Goal: Information Seeking & Learning: Learn about a topic

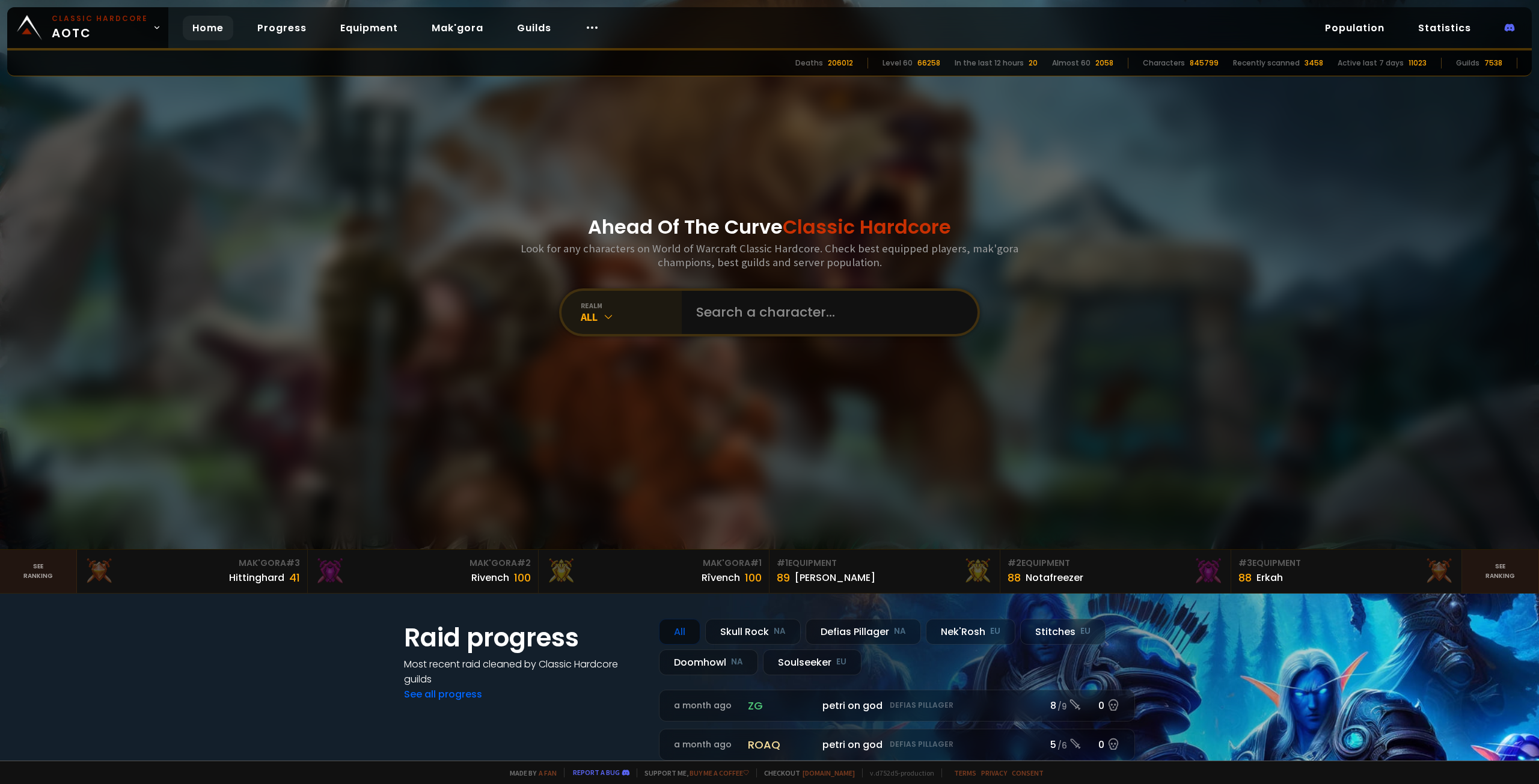
click at [612, 317] on div "All" at bounding box center [631, 317] width 101 height 14
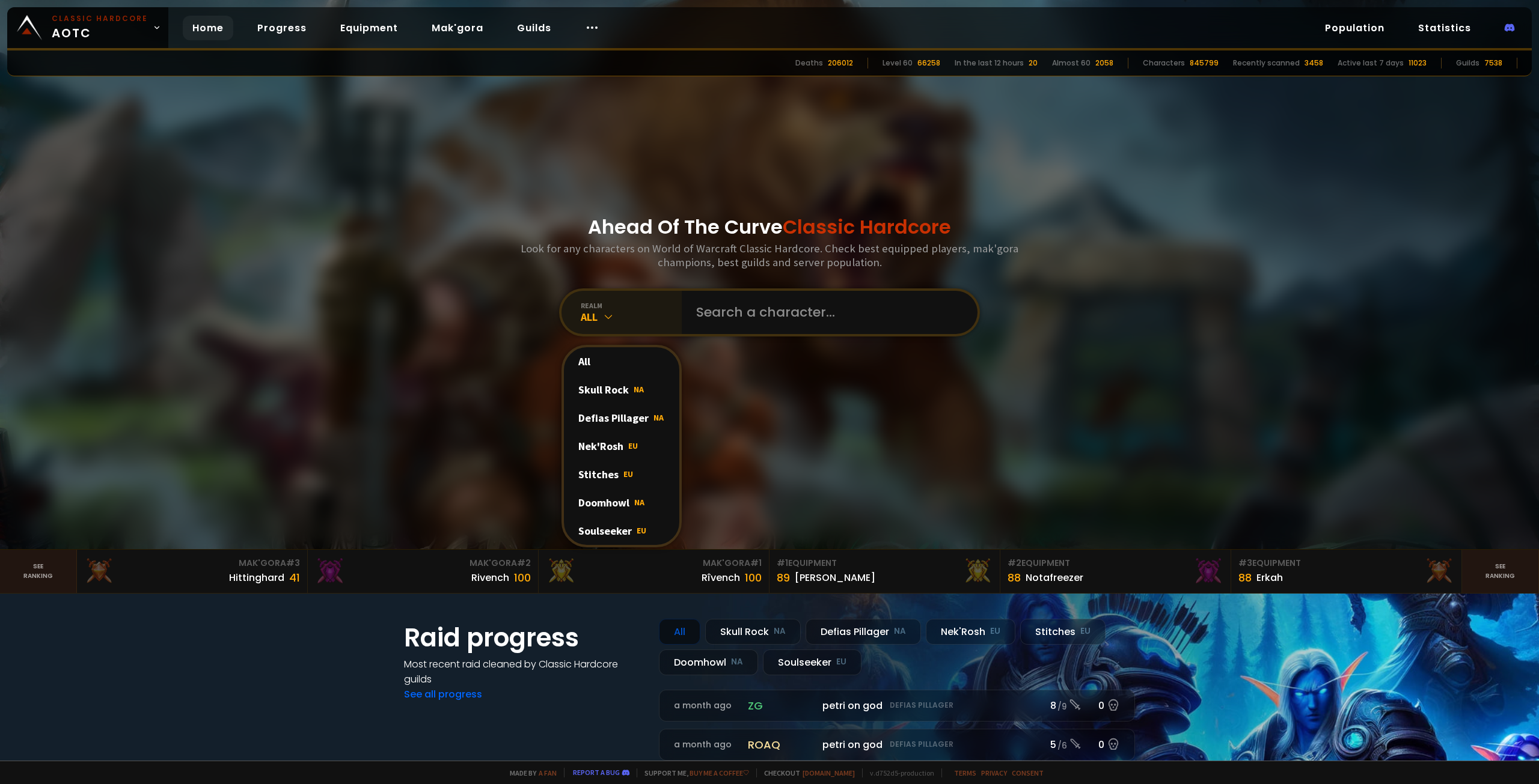
click at [612, 320] on div "All" at bounding box center [631, 317] width 101 height 14
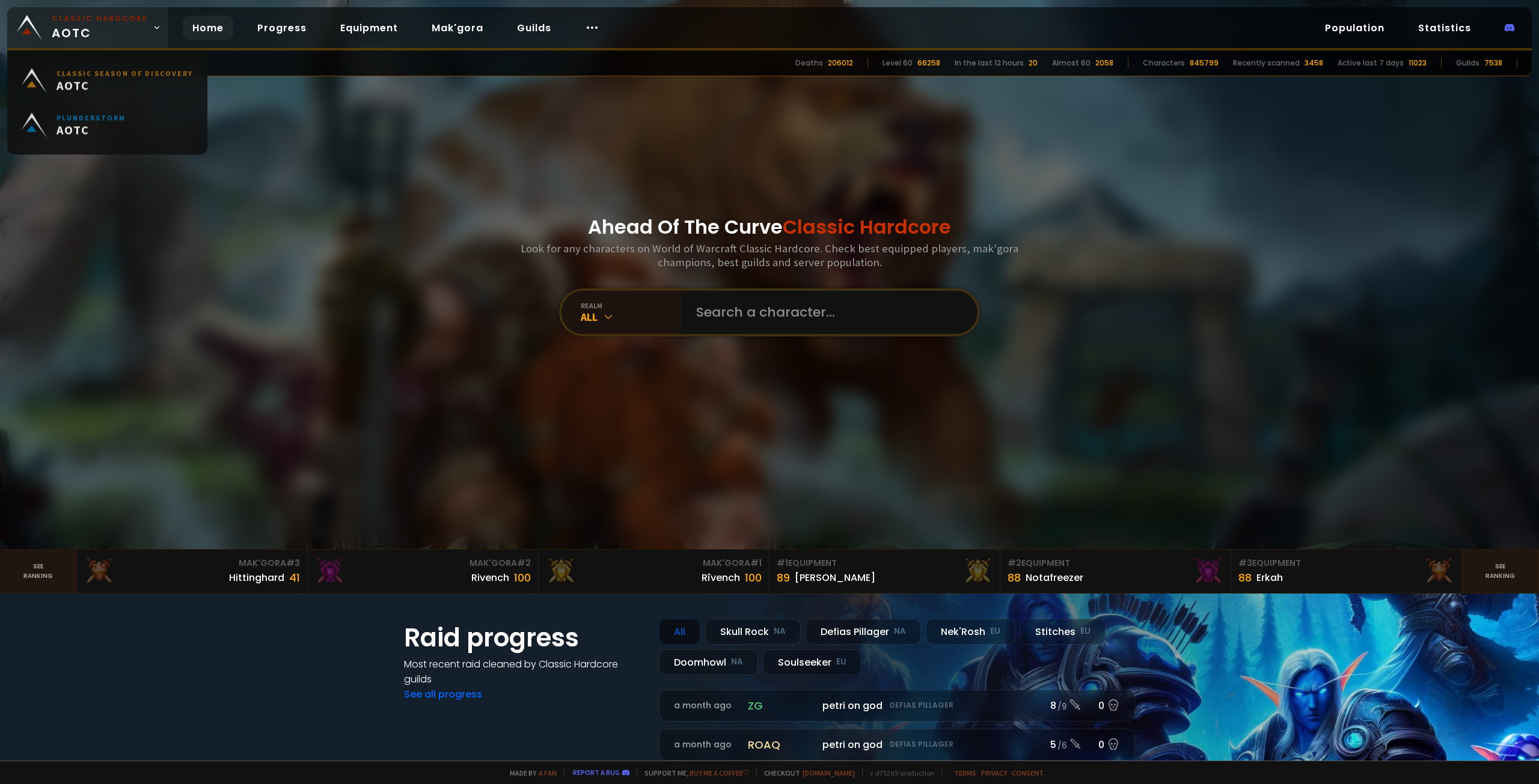
click at [133, 26] on span "Classic Hardcore AOTC" at bounding box center [100, 27] width 97 height 29
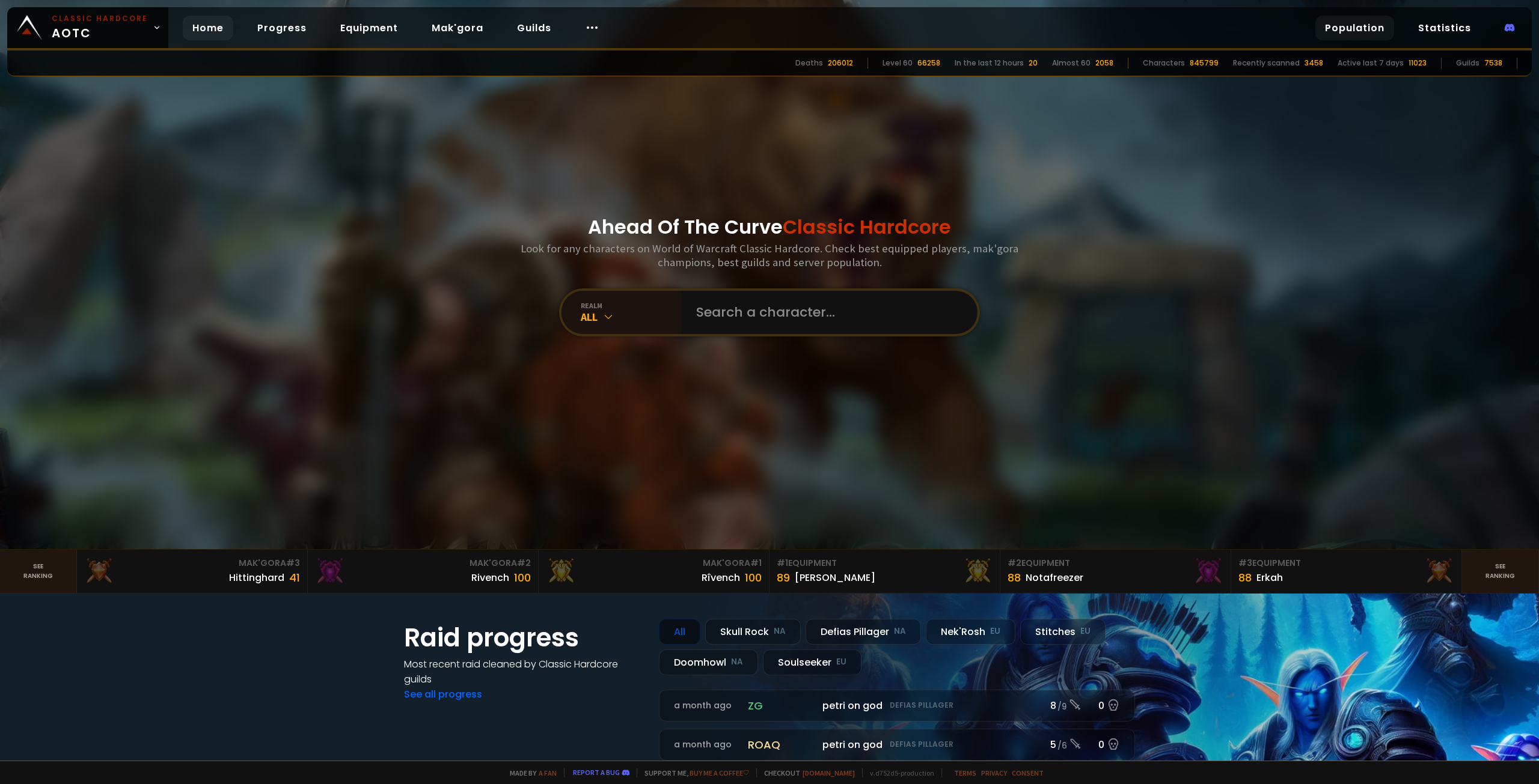
click at [1385, 25] on link "Population" at bounding box center [1355, 28] width 79 height 25
